Goal: Check status: Check status

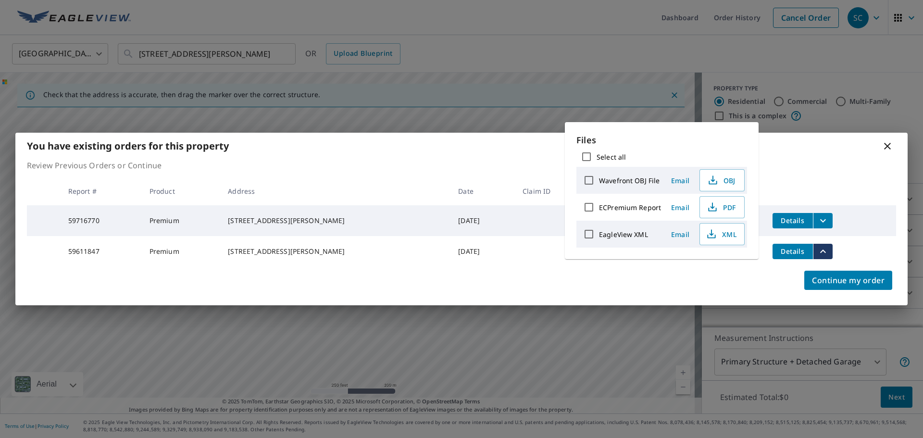
click at [890, 143] on icon at bounding box center [887, 146] width 7 height 7
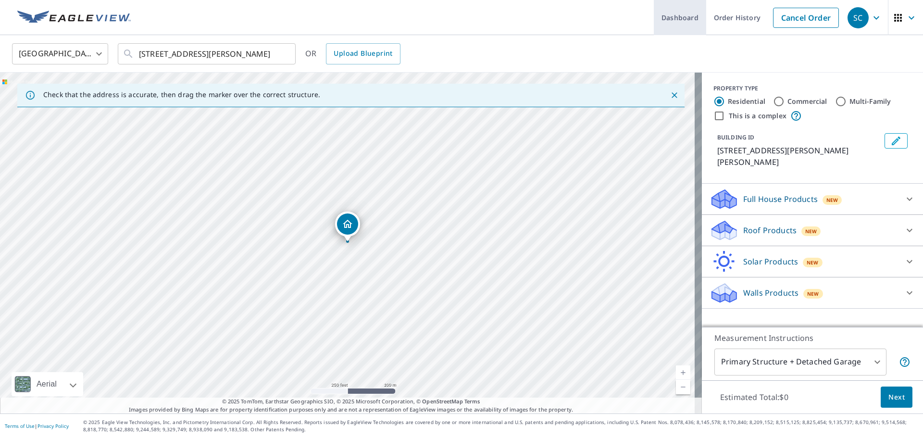
drag, startPoint x: 727, startPoint y: 20, endPoint x: 711, endPoint y: 22, distance: 15.5
click at [727, 20] on link "Order History" at bounding box center [737, 17] width 62 height 35
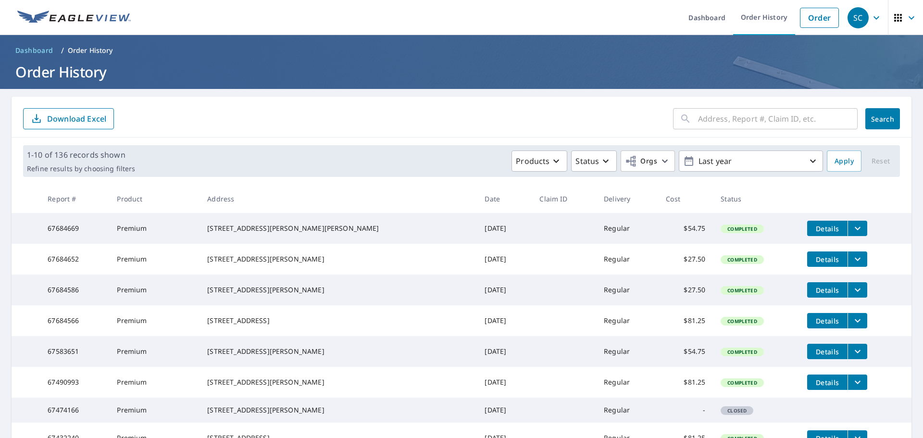
scroll to position [208, 0]
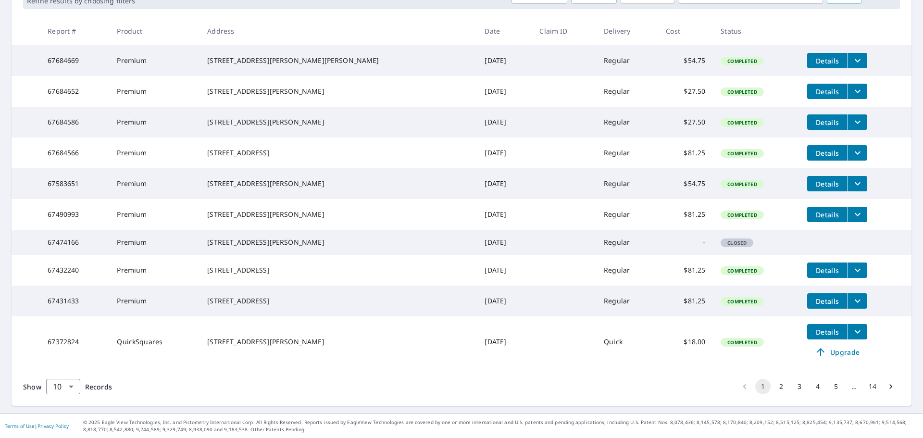
click at [791, 387] on button "3" at bounding box center [798, 386] width 15 height 15
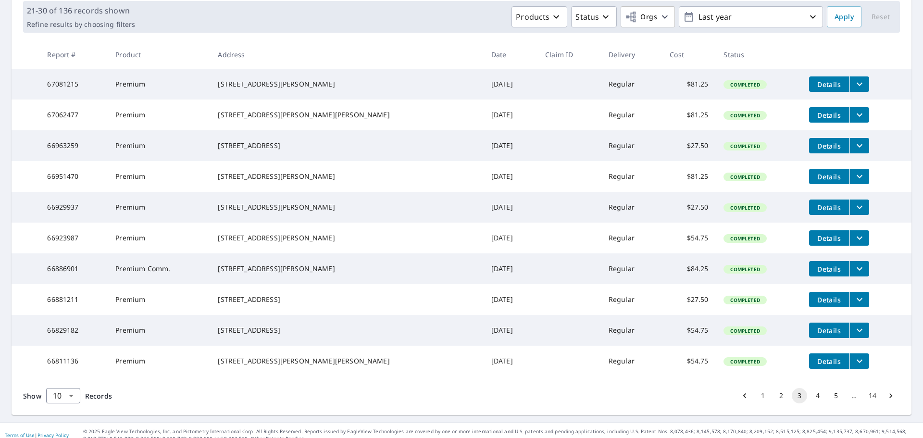
scroll to position [192, 0]
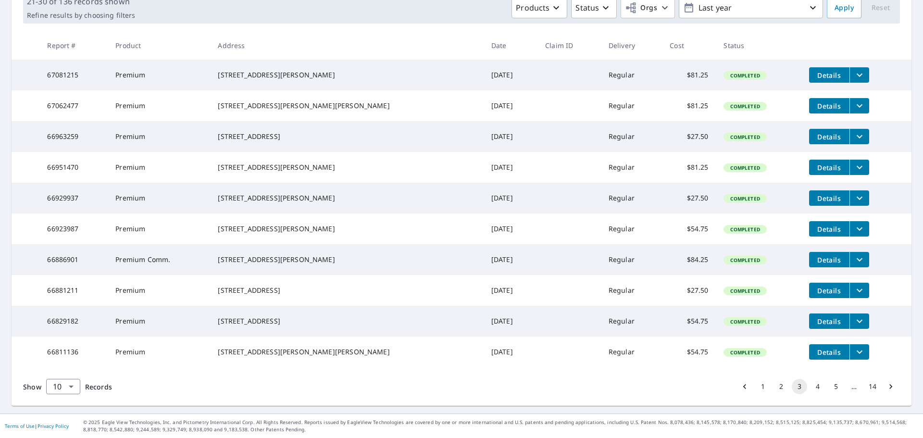
click at [773, 387] on button "2" at bounding box center [780, 386] width 15 height 15
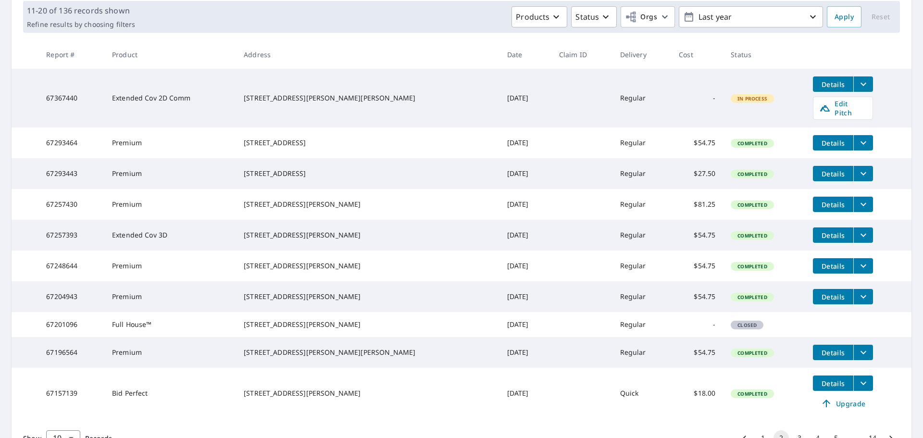
scroll to position [192, 0]
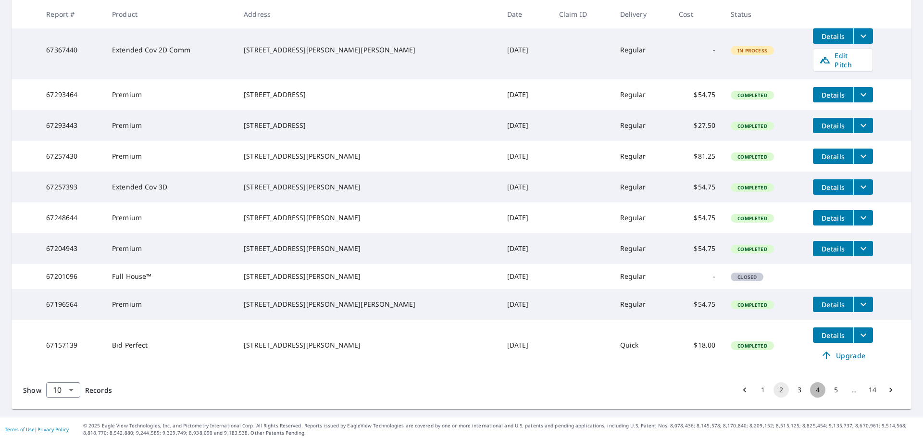
click at [813, 397] on button "4" at bounding box center [817, 389] width 15 height 15
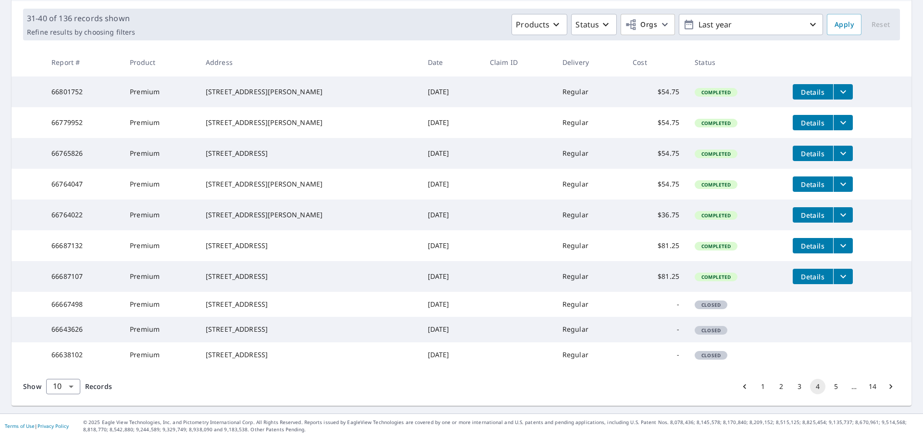
scroll to position [192, 0]
click at [828, 385] on button "5" at bounding box center [835, 386] width 15 height 15
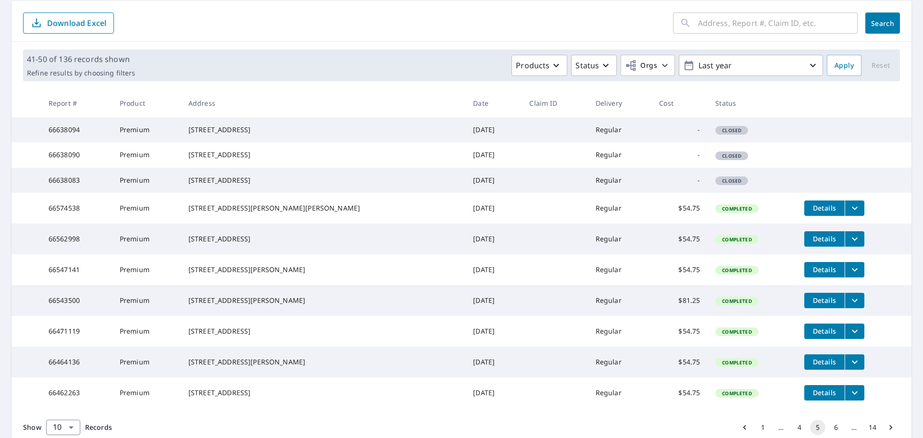
scroll to position [192, 0]
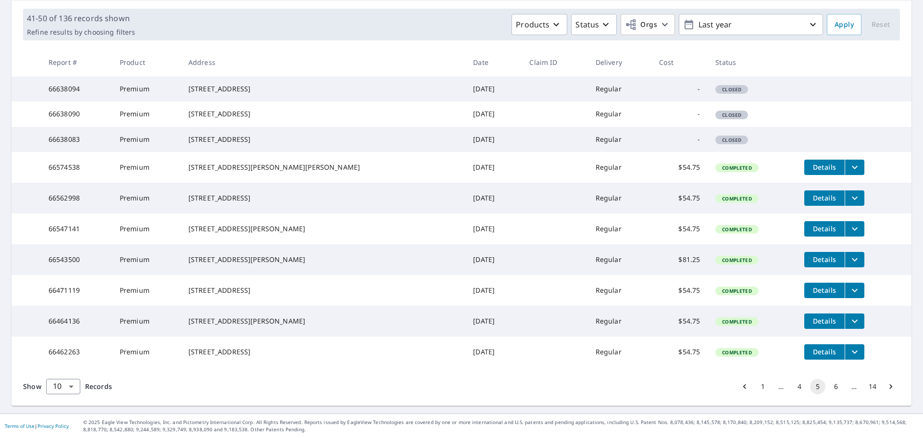
click at [829, 388] on button "6" at bounding box center [835, 386] width 15 height 15
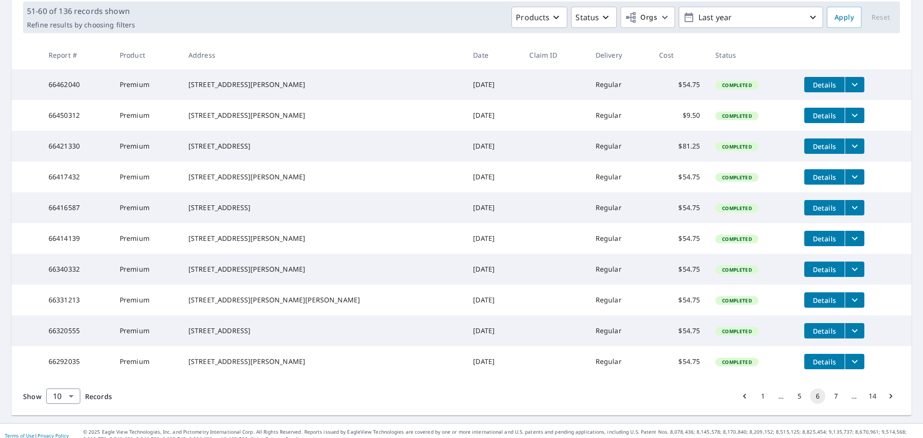
scroll to position [96, 0]
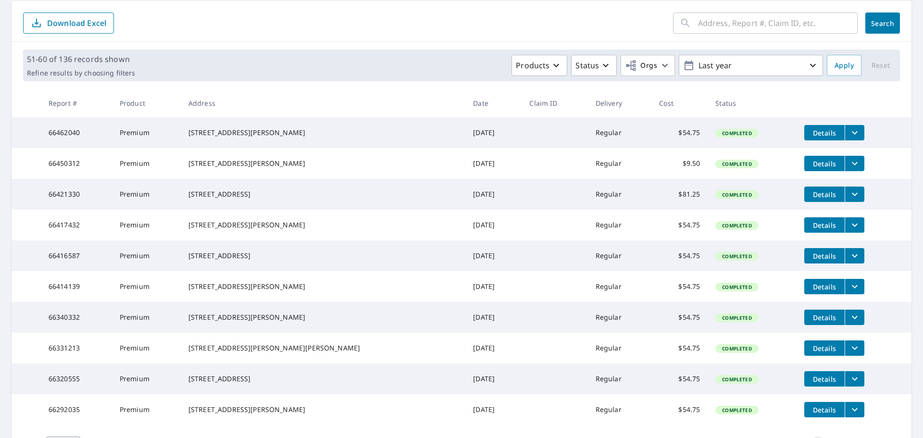
click at [852, 132] on icon "filesDropdownBtn-66462040" at bounding box center [855, 132] width 6 height 3
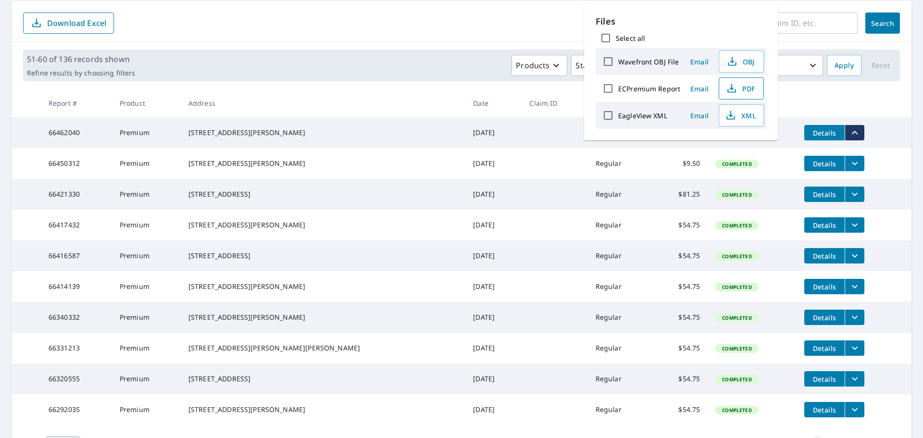
click at [742, 90] on span "PDF" at bounding box center [740, 89] width 31 height 12
